Goal: Information Seeking & Learning: Learn about a topic

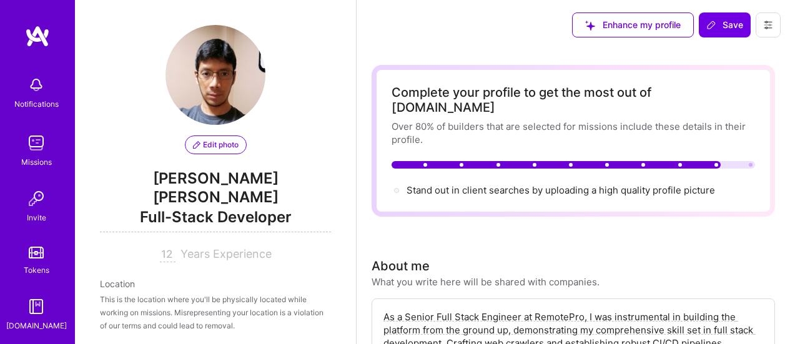
select select "PE"
select select "Right Now"
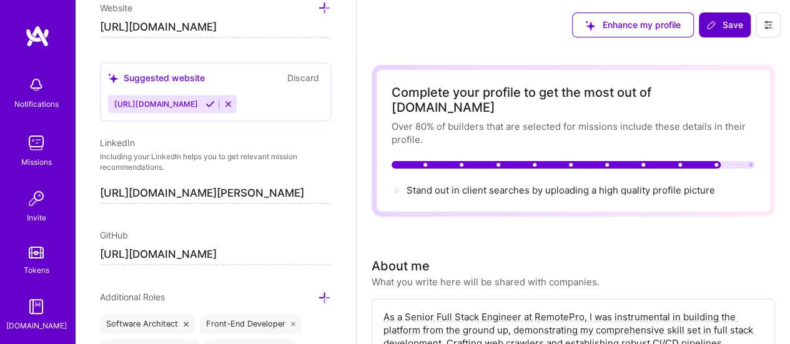
click at [725, 20] on span "Save" at bounding box center [724, 25] width 37 height 12
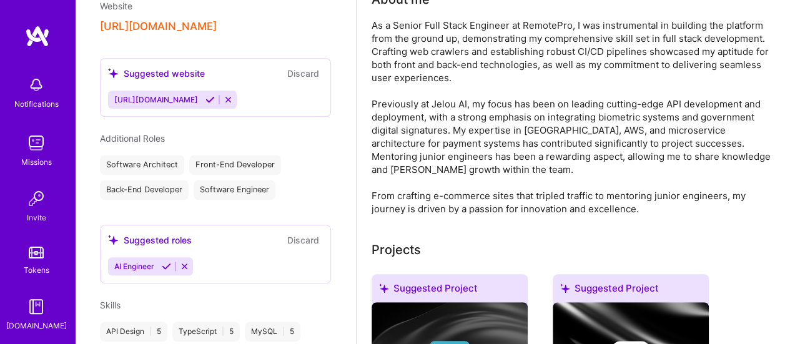
scroll to position [250, 0]
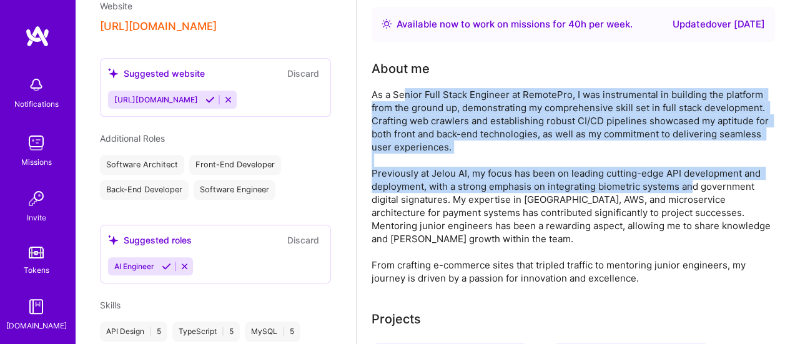
drag, startPoint x: 405, startPoint y: 82, endPoint x: 695, endPoint y: 172, distance: 303.6
click at [695, 172] on div "As a Senior Full Stack Engineer at RemotePro, I was instrumental in building th…" at bounding box center [573, 186] width 403 height 197
click at [633, 99] on div "As a Senior Full Stack Engineer at RemotePro, I was instrumental in building th…" at bounding box center [573, 186] width 403 height 197
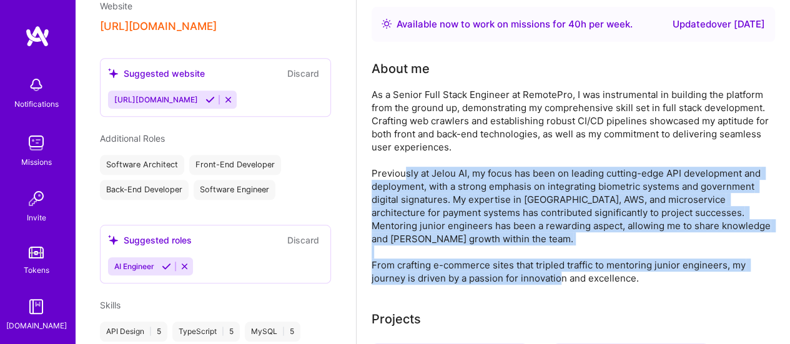
drag, startPoint x: 402, startPoint y: 163, endPoint x: 724, endPoint y: 262, distance: 337.6
click at [724, 262] on div "As a Senior Full Stack Engineer at RemotePro, I was instrumental in building th…" at bounding box center [573, 186] width 403 height 197
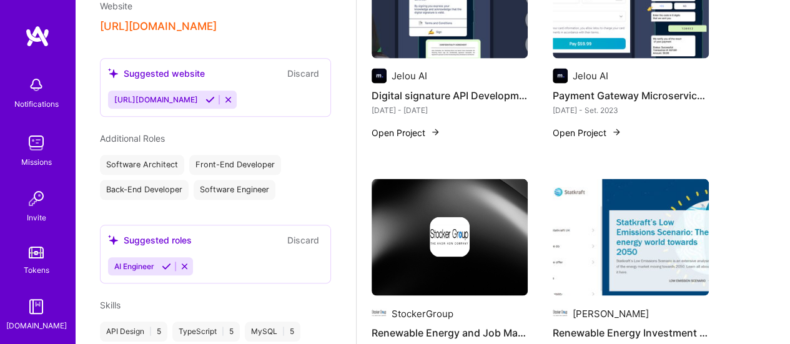
scroll to position [1312, 0]
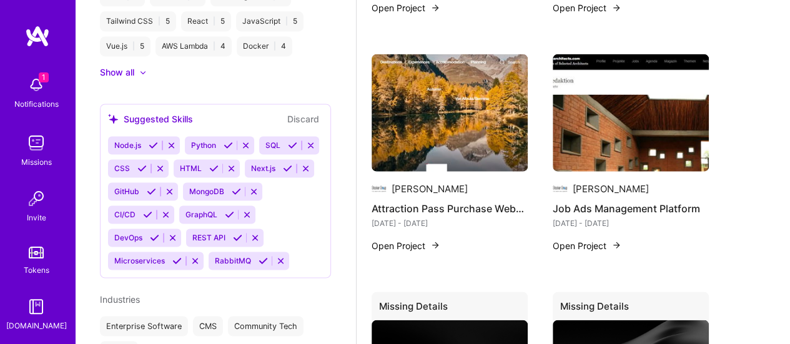
scroll to position [749, 0]
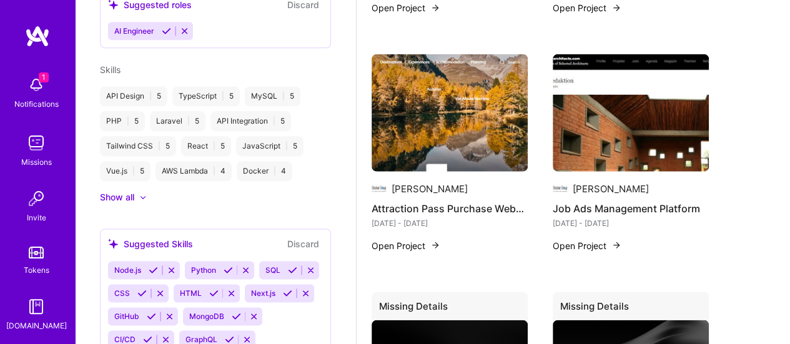
click at [121, 191] on div "Show all" at bounding box center [117, 197] width 34 height 12
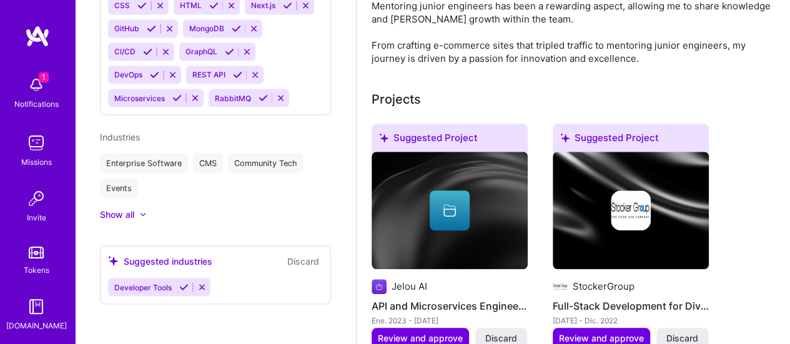
scroll to position [278, 0]
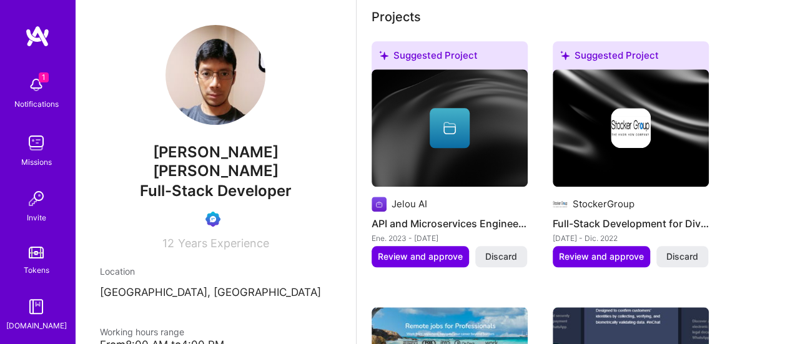
scroll to position [590, 0]
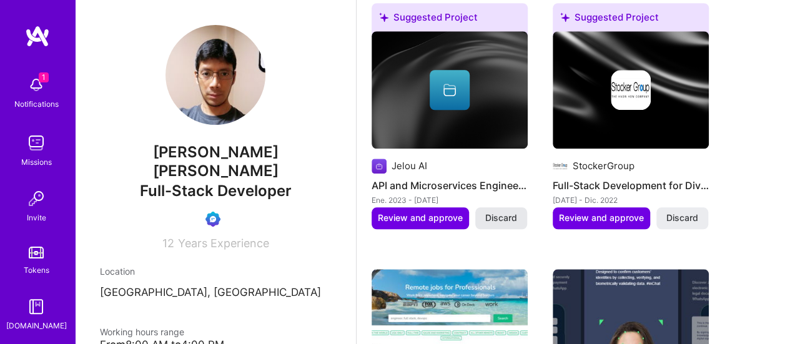
click at [506, 212] on span "Discard" at bounding box center [501, 218] width 32 height 12
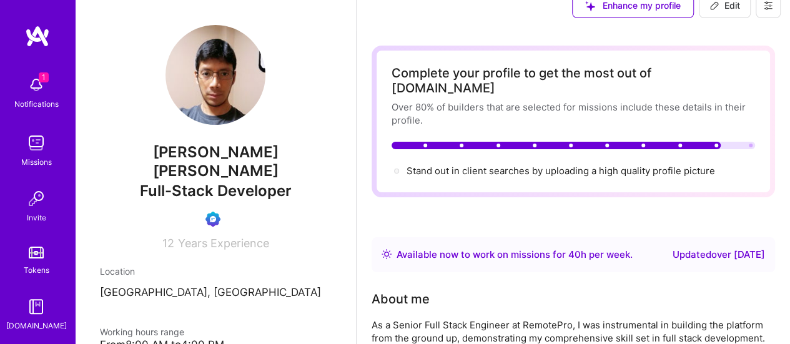
scroll to position [0, 0]
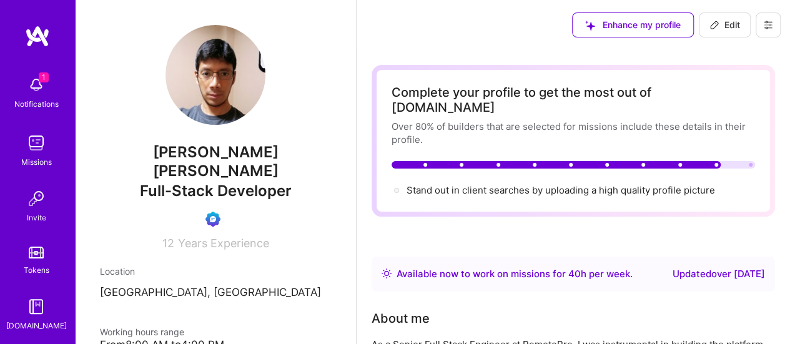
click at [724, 29] on span "Edit" at bounding box center [724, 25] width 31 height 12
select select "PE"
select select "Right Now"
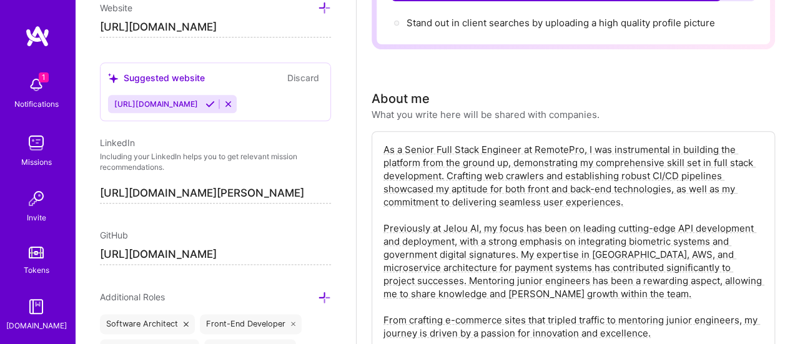
scroll to position [187, 0]
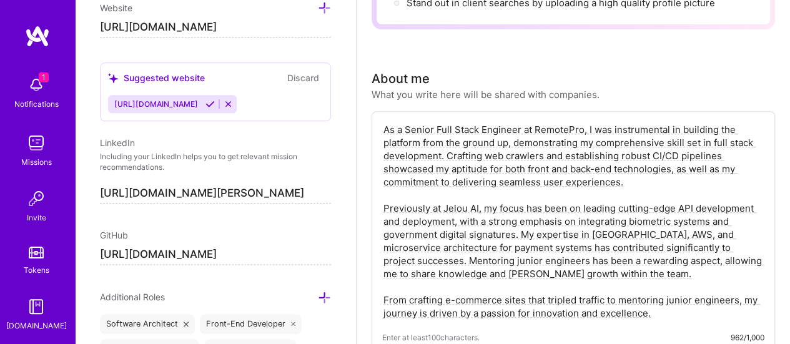
drag, startPoint x: 602, startPoint y: 259, endPoint x: 262, endPoint y: 49, distance: 399.3
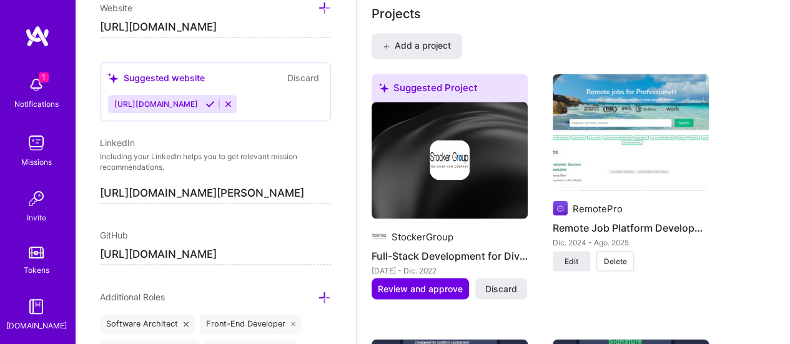
scroll to position [1156, 0]
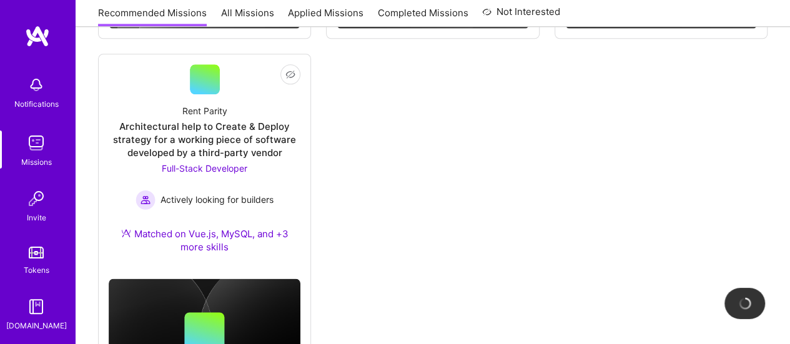
scroll to position [749, 0]
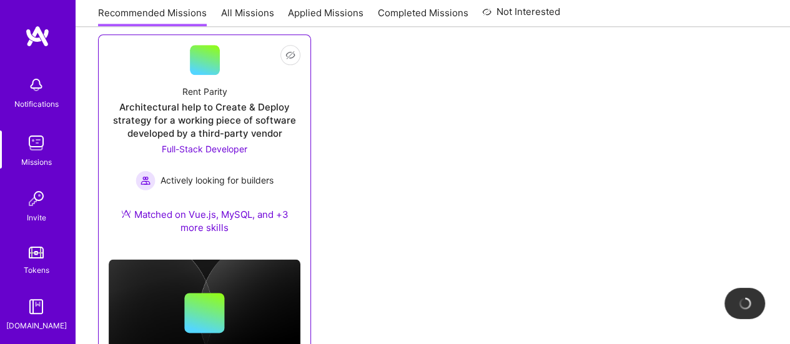
click at [188, 220] on div "Matched on Vue.js, MySQL, and +3 more skills" at bounding box center [205, 221] width 192 height 26
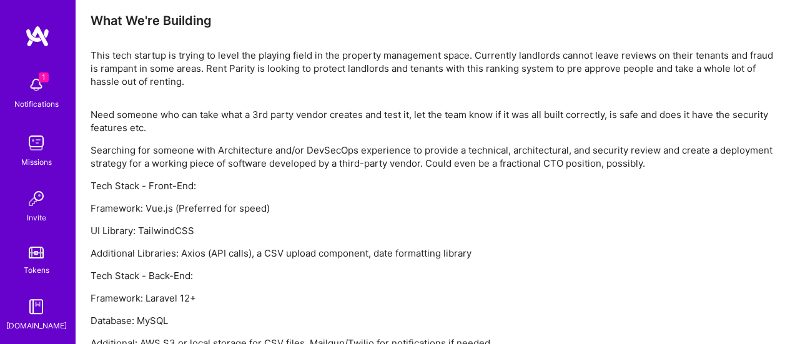
scroll to position [842, 0]
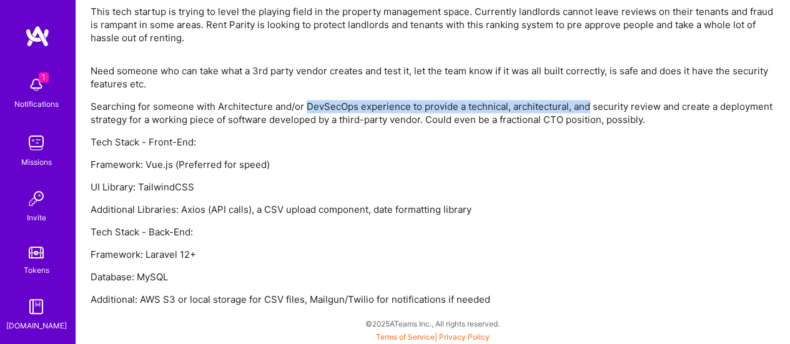
drag, startPoint x: 333, startPoint y: 104, endPoint x: 587, endPoint y: 104, distance: 253.6
click at [587, 104] on p "Searching for someone with Architecture and/or DevSecOps experience to provide …" at bounding box center [433, 113] width 684 height 26
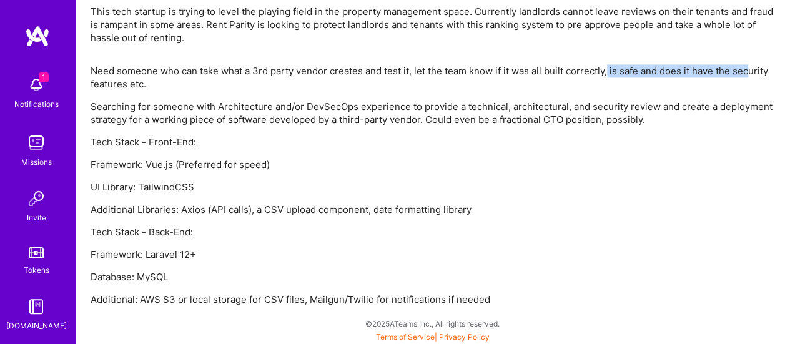
drag, startPoint x: 611, startPoint y: 69, endPoint x: 753, endPoint y: 70, distance: 141.8
click at [753, 70] on p "Need someone who can take what a 3rd party vendor creates and test it, let the …" at bounding box center [433, 77] width 684 height 26
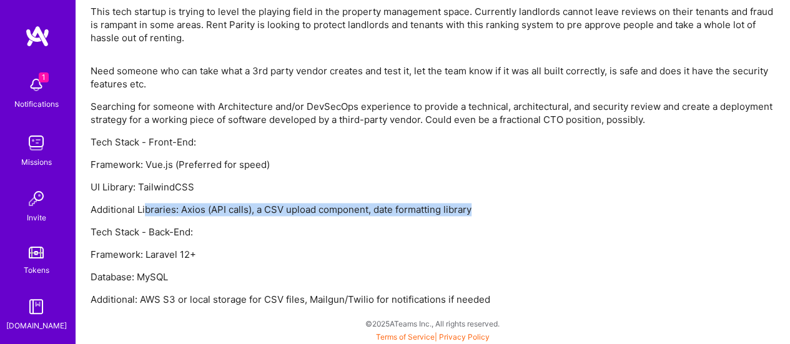
drag, startPoint x: 144, startPoint y: 208, endPoint x: 558, endPoint y: 205, distance: 414.7
click at [558, 205] on p "Additional Libraries: Axios (API calls), a CSV upload component, date formattin…" at bounding box center [433, 209] width 684 height 13
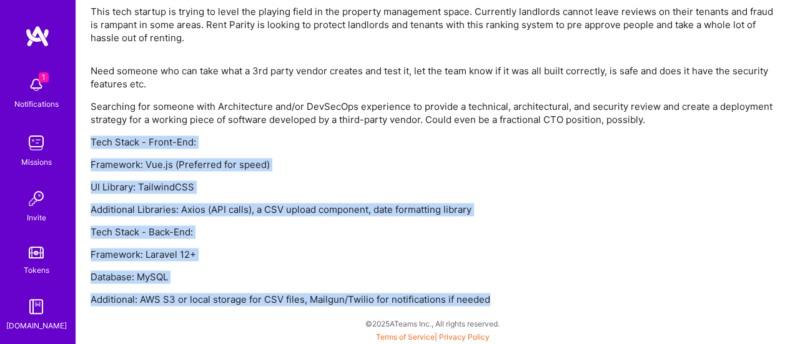
drag, startPoint x: 495, startPoint y: 296, endPoint x: 76, endPoint y: 131, distance: 450.6
click at [490, 300] on p "Additional: AWS S3 or local storage for CSV files, Mailgun/Twilio for notificat…" at bounding box center [433, 299] width 684 height 13
drag, startPoint x: 385, startPoint y: 290, endPoint x: 91, endPoint y: 138, distance: 330.7
click at [91, 138] on div "Need someone who can take what a 3rd party vendor creates and test it, let the …" at bounding box center [433, 185] width 684 height 242
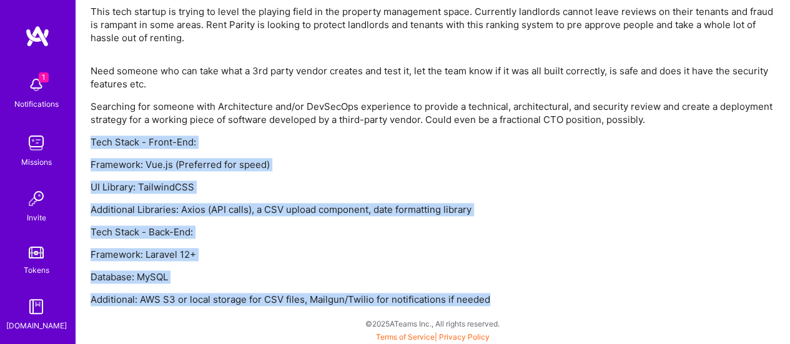
click at [452, 137] on p "Tech Stack - Front-End:" at bounding box center [433, 142] width 684 height 13
